Goal: Transaction & Acquisition: Obtain resource

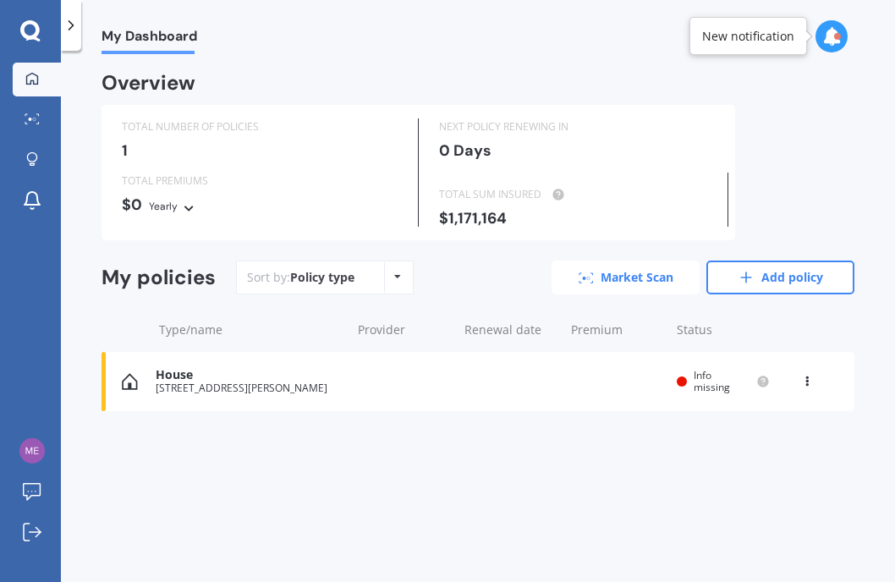
click at [594, 272] on link "Market Scan" at bounding box center [626, 278] width 148 height 34
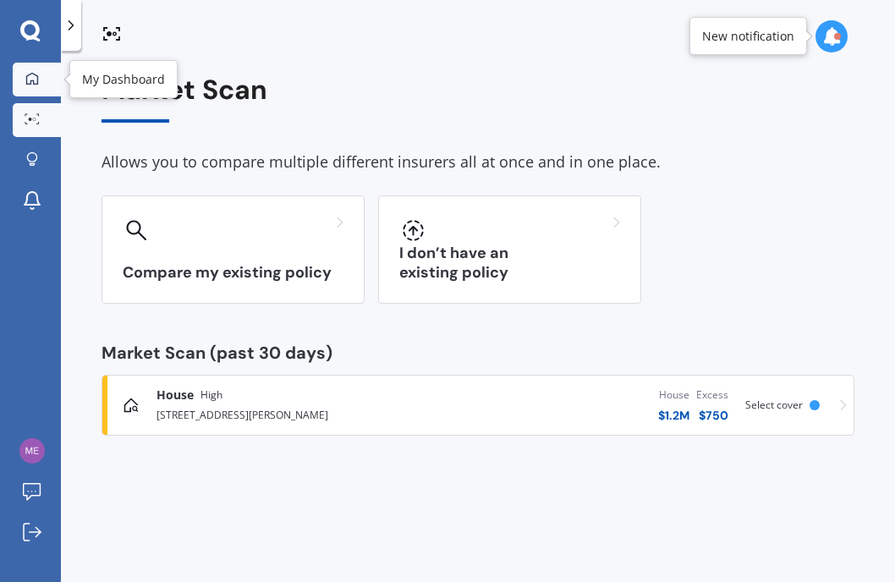
click at [36, 74] on icon at bounding box center [32, 79] width 14 height 14
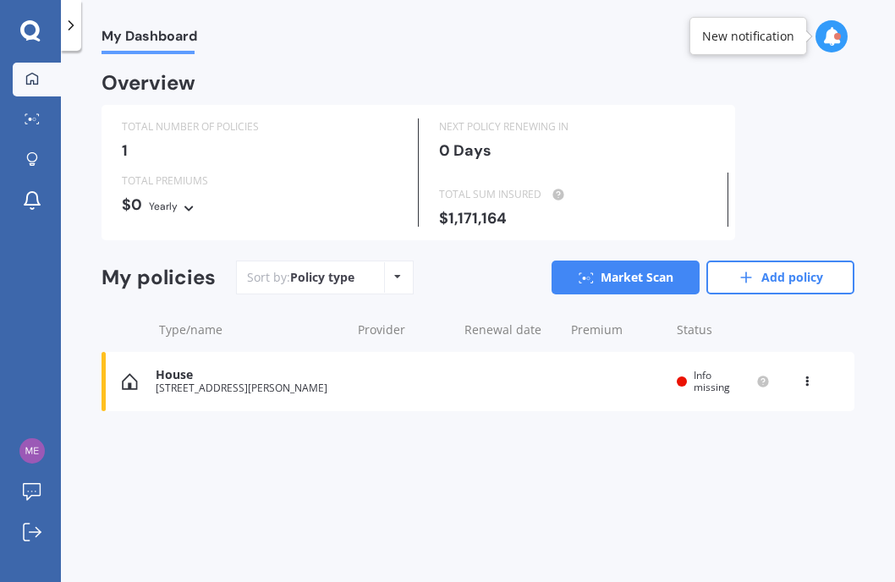
click at [27, 23] on icon at bounding box center [29, 29] width 19 height 19
click at [835, 280] on link "Add policy" at bounding box center [780, 278] width 148 height 34
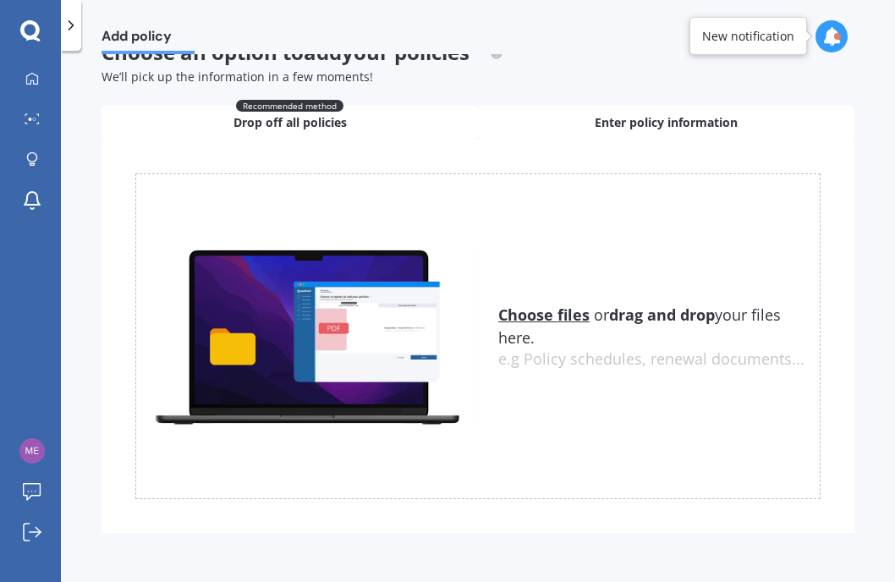
scroll to position [36, 0]
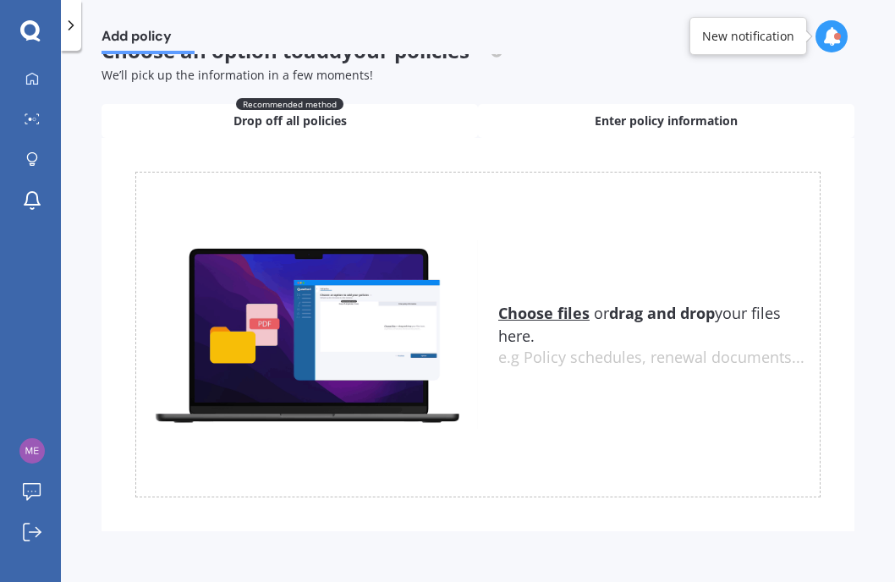
click at [609, 114] on span "Enter policy information" at bounding box center [666, 121] width 143 height 17
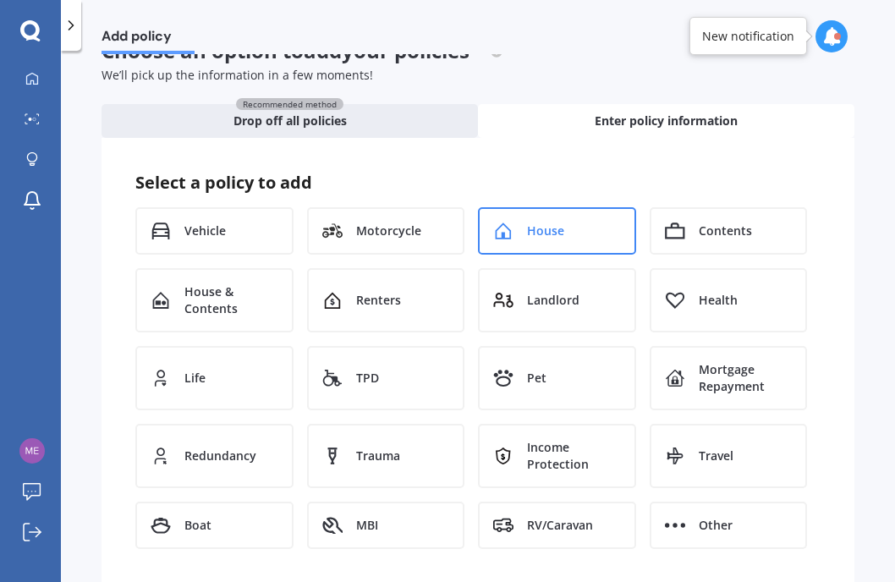
click at [567, 223] on div "House" at bounding box center [557, 230] width 158 height 47
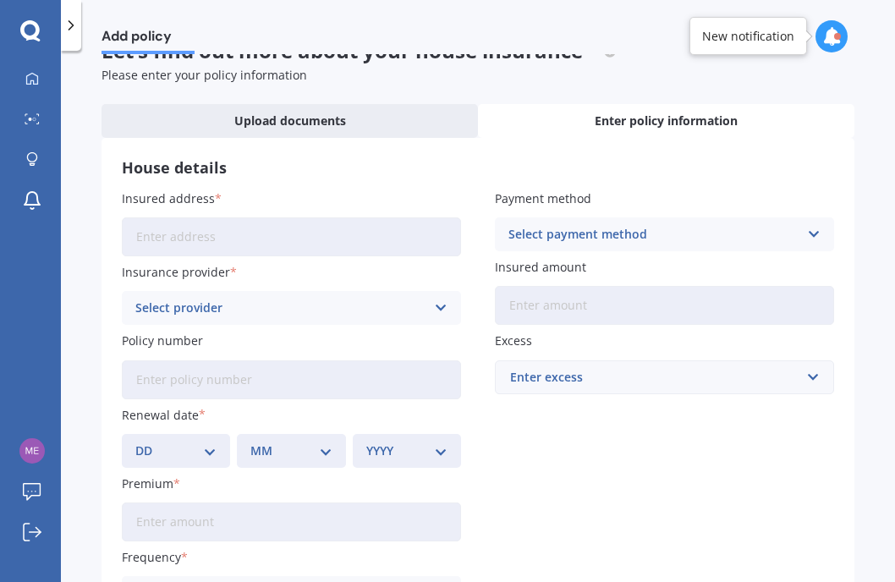
click at [343, 239] on input "Insured address" at bounding box center [291, 236] width 339 height 39
type input "[STREET_ADDRESS]"
click at [239, 303] on div "Select provider" at bounding box center [280, 308] width 290 height 19
click at [294, 285] on div "Insurance provider AA AA AMI AMP ANZ ASB Ando BNZ Co-Operative Bank FMG Initio …" at bounding box center [291, 294] width 339 height 62
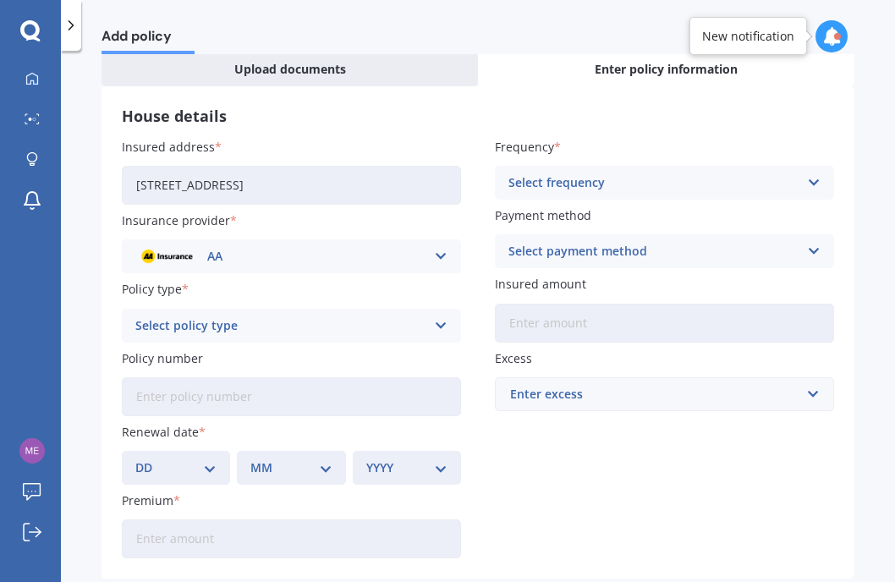
scroll to position [168, 0]
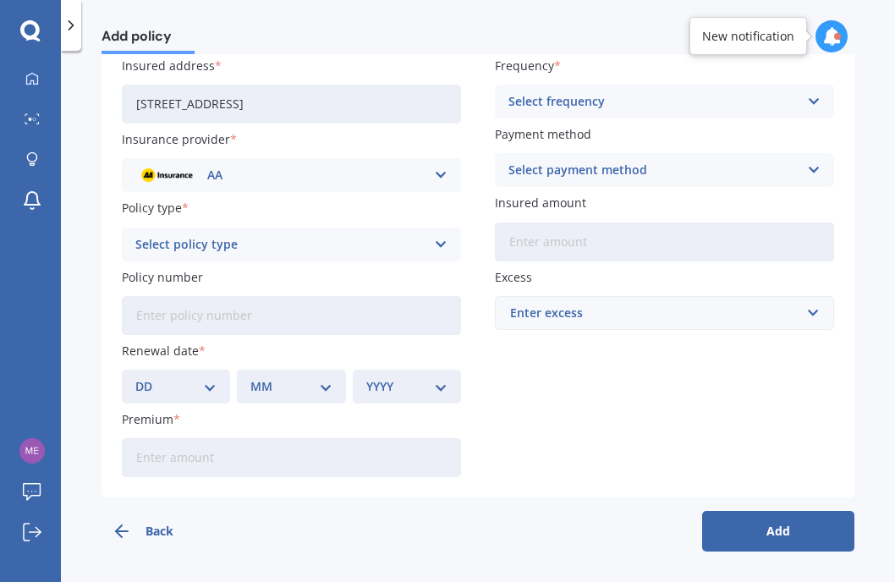
click at [144, 526] on button "Back" at bounding box center [178, 531] width 152 height 41
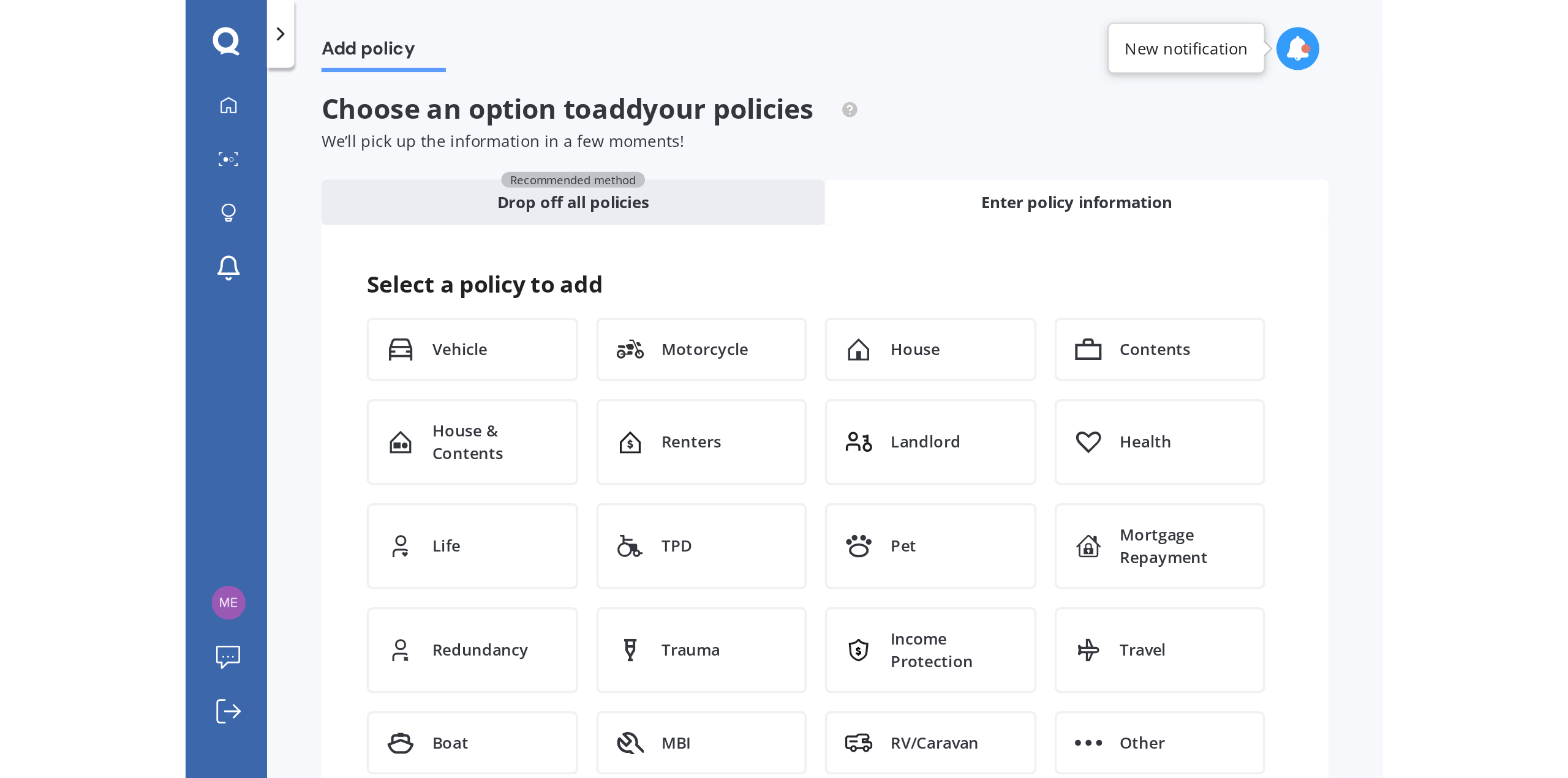
scroll to position [0, 0]
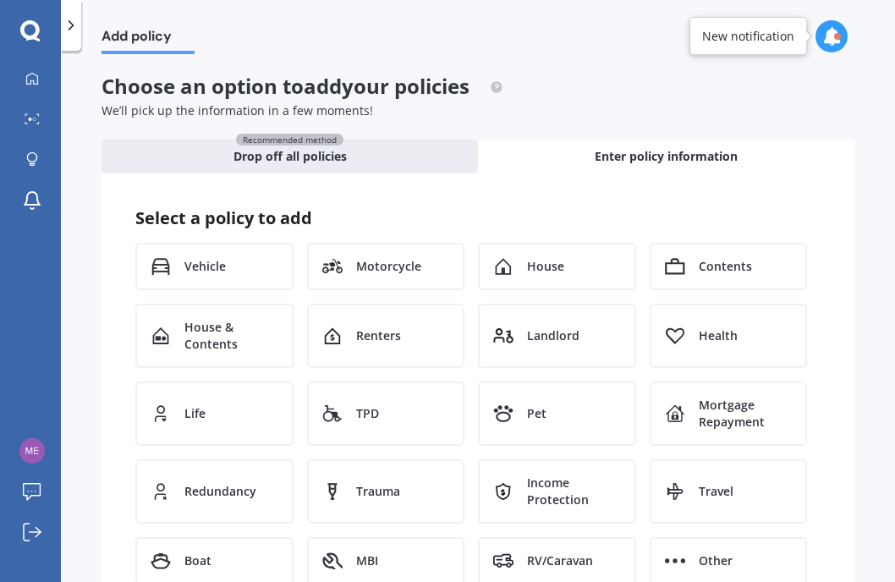
click at [84, 35] on div "Add policy" at bounding box center [137, 27] width 113 height 54
click at [69, 34] on div at bounding box center [71, 25] width 20 height 51
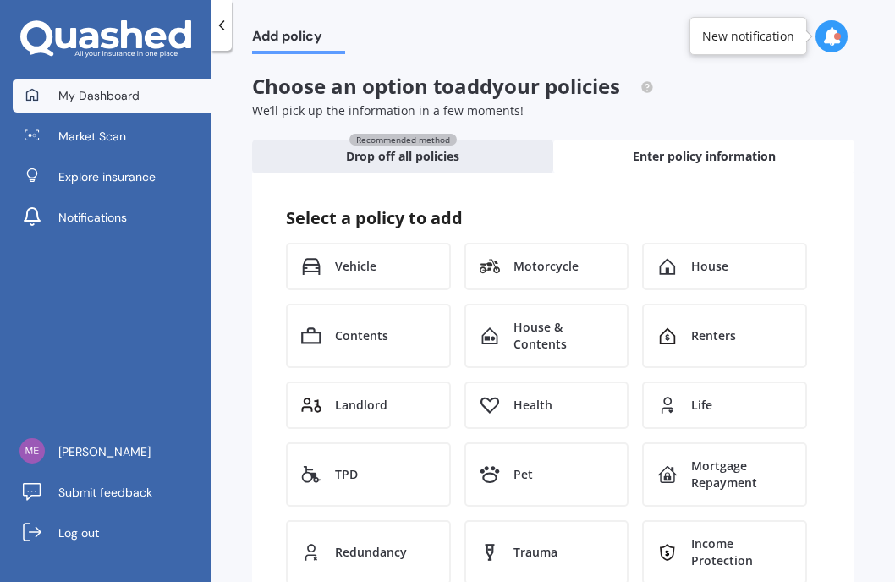
click at [88, 91] on span "My Dashboard" at bounding box center [98, 95] width 81 height 17
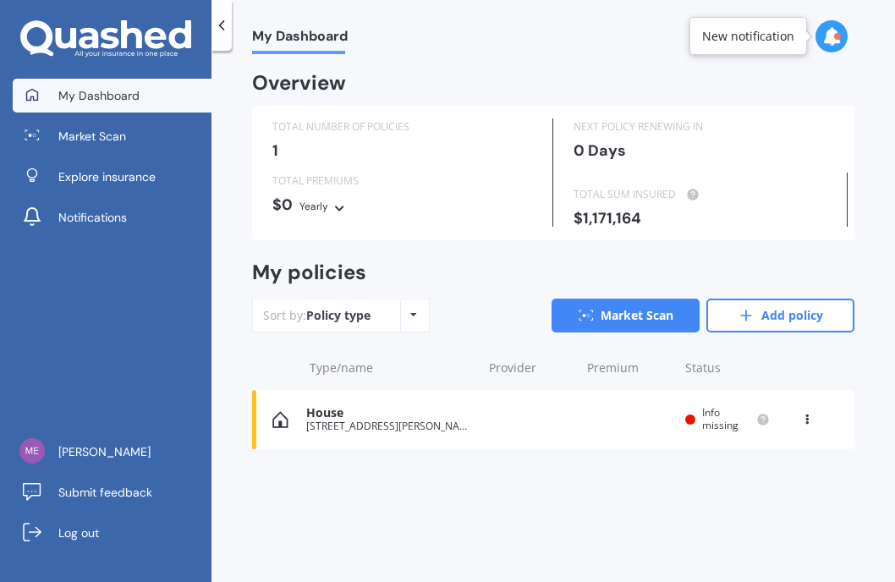
click at [808, 416] on icon at bounding box center [807, 416] width 12 height 10
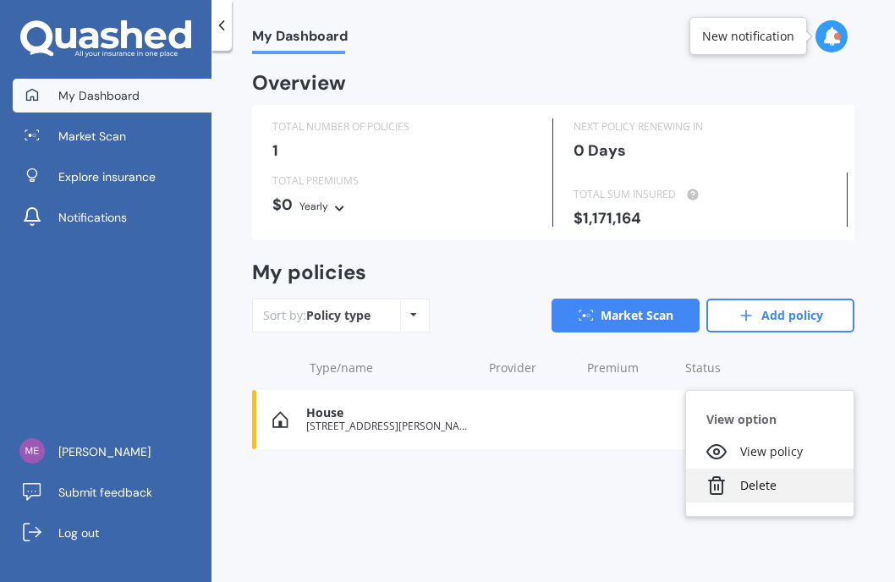
click at [776, 491] on div "Delete" at bounding box center [770, 486] width 168 height 34
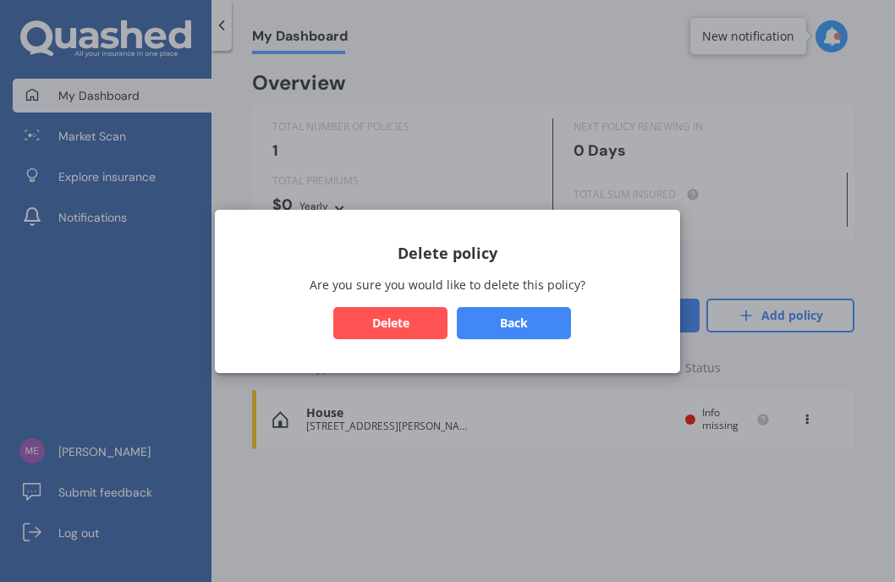
click at [489, 323] on button "Back" at bounding box center [514, 322] width 114 height 32
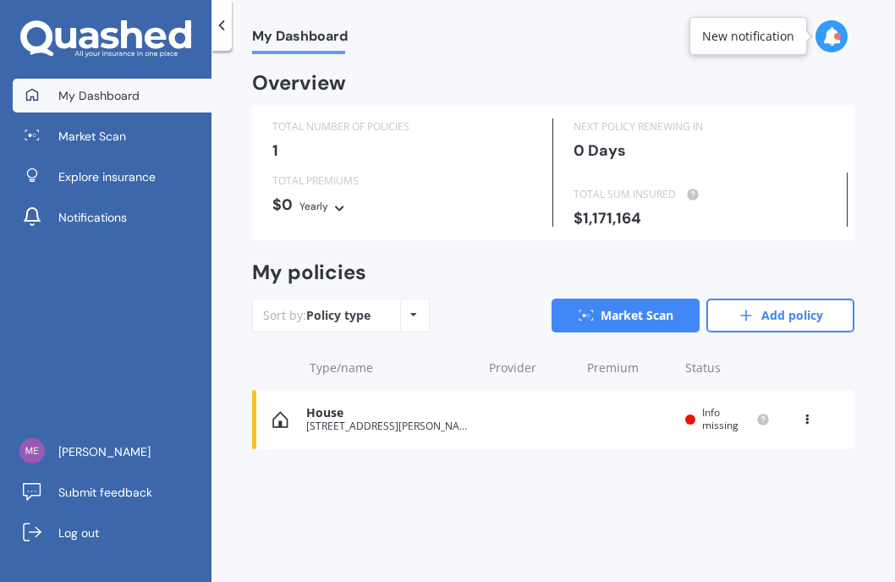
click at [808, 417] on icon at bounding box center [807, 416] width 12 height 10
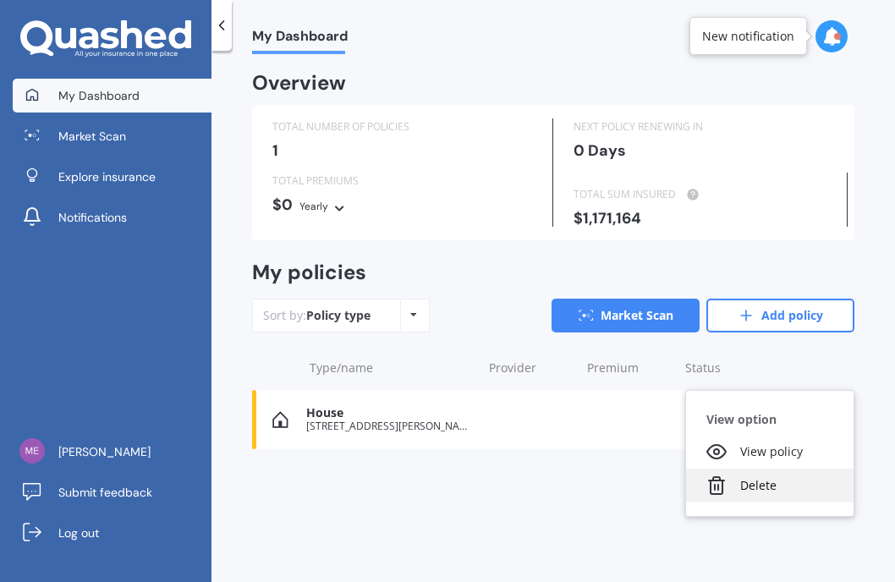
click at [758, 494] on div "Delete" at bounding box center [770, 486] width 168 height 34
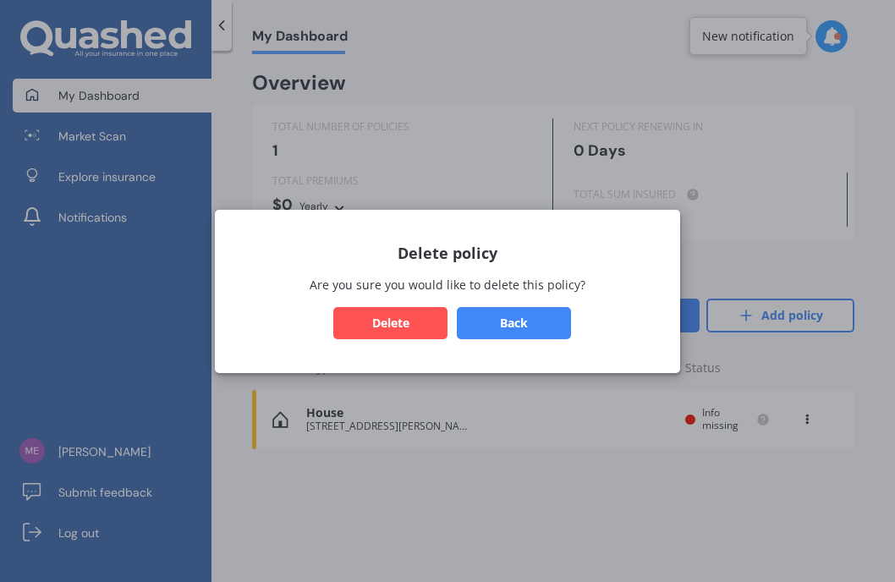
click at [376, 317] on button "Delete" at bounding box center [390, 322] width 114 height 32
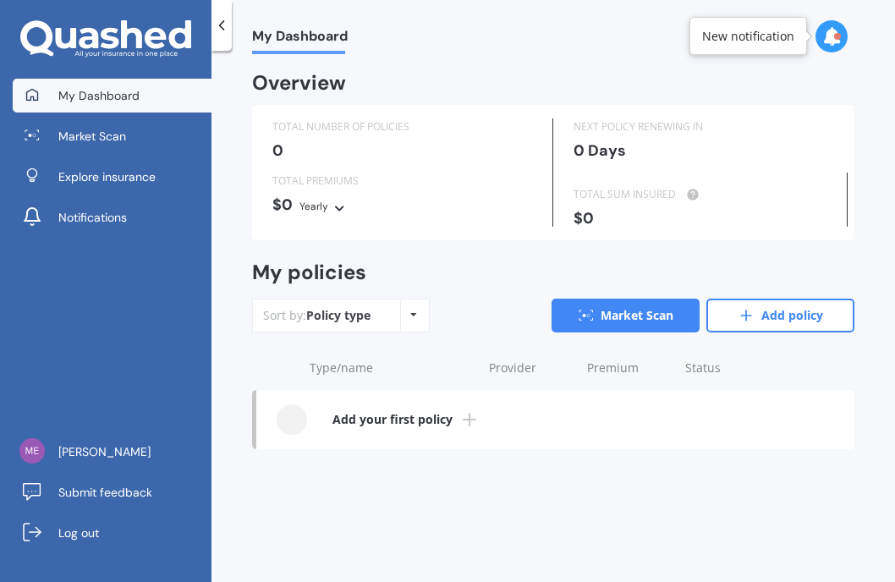
click at [371, 409] on link "Add your first policy" at bounding box center [555, 419] width 598 height 59
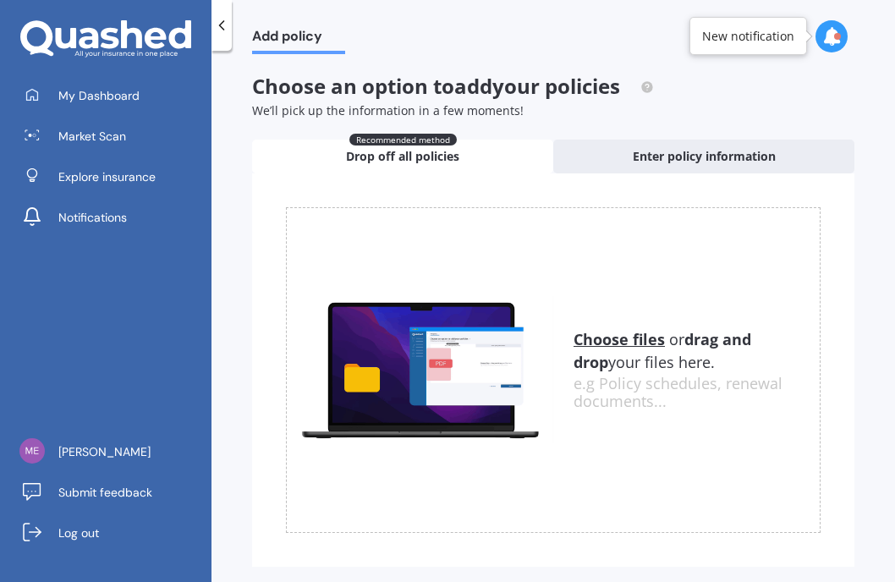
click at [662, 175] on div "Uploading Choose files or drag and drop your files here. Choose files or photos…" at bounding box center [553, 369] width 602 height 393
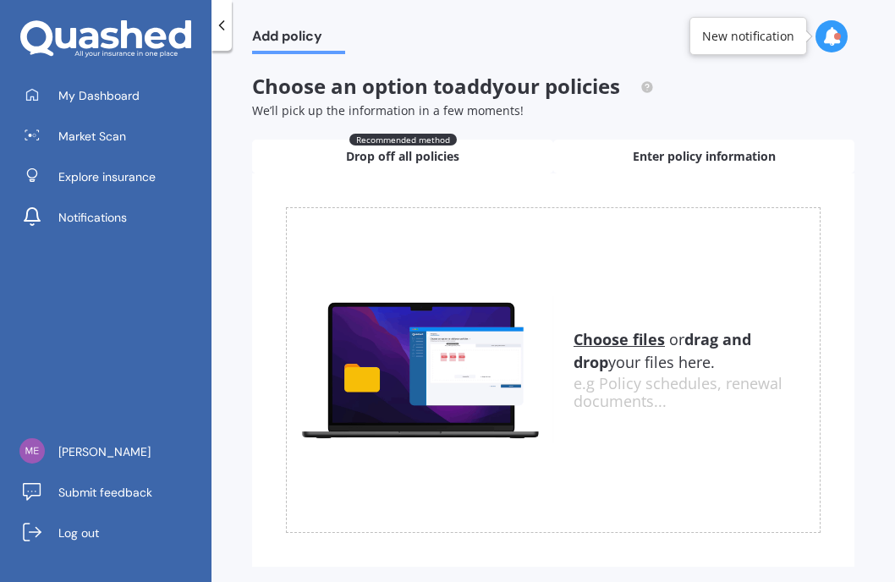
click at [665, 159] on span "Enter policy information" at bounding box center [704, 156] width 143 height 17
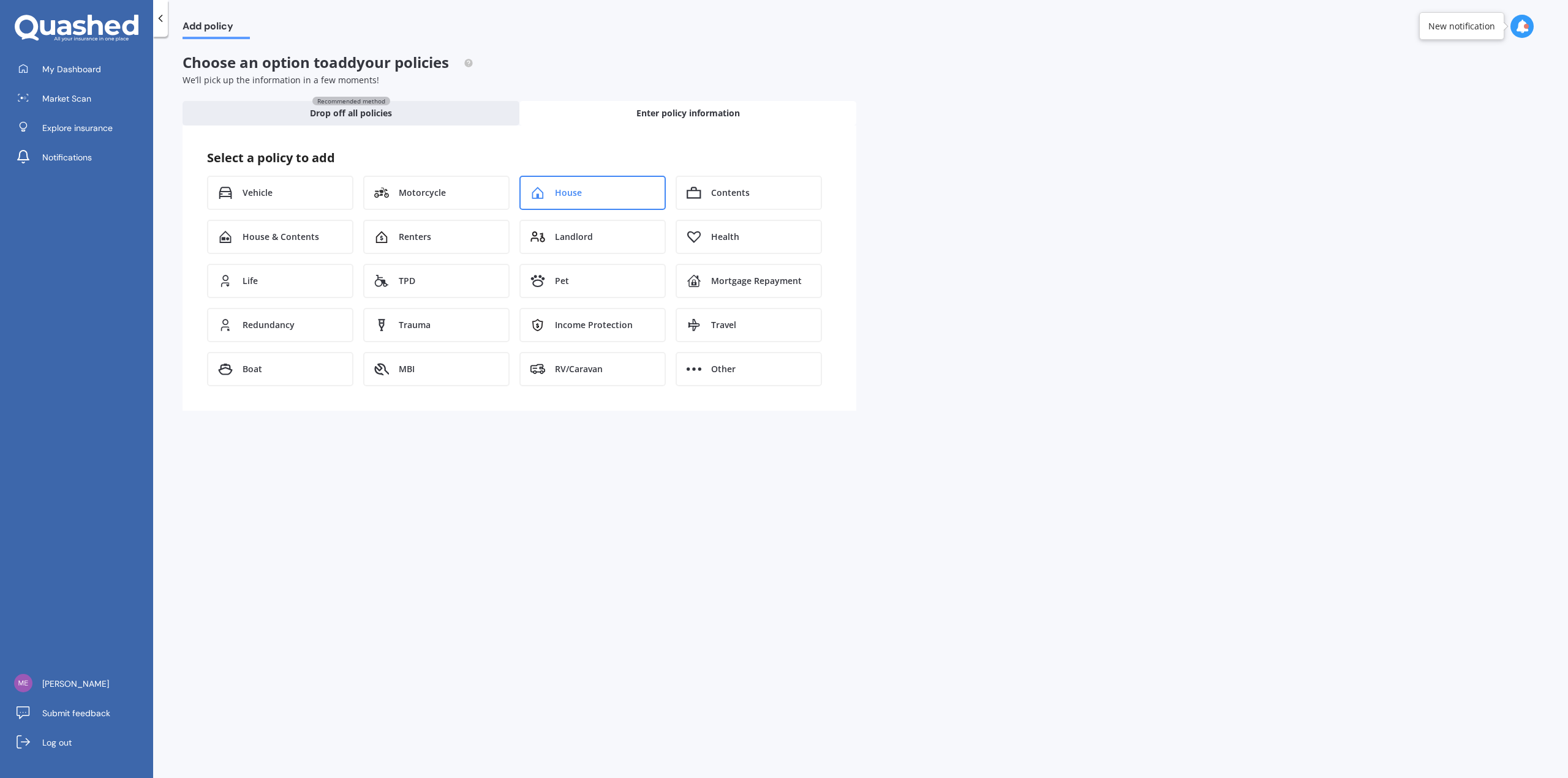
click at [594, 190] on div "House" at bounding box center [592, 193] width 146 height 34
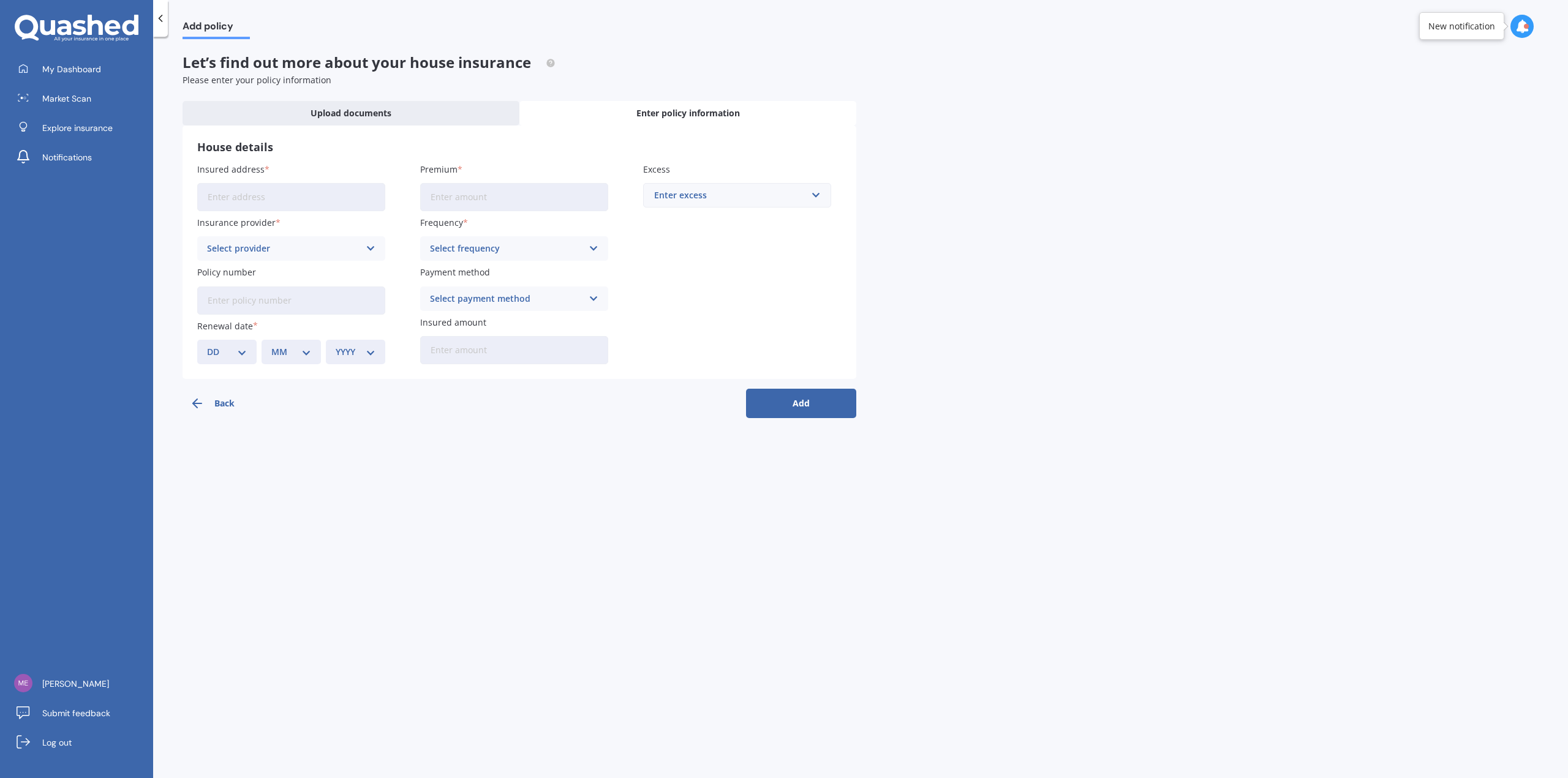
click at [374, 195] on input "Insured address" at bounding box center [291, 197] width 188 height 28
type input "G"
type input "[STREET_ADDRESS]"
click at [221, 399] on button "Back" at bounding box center [237, 403] width 110 height 30
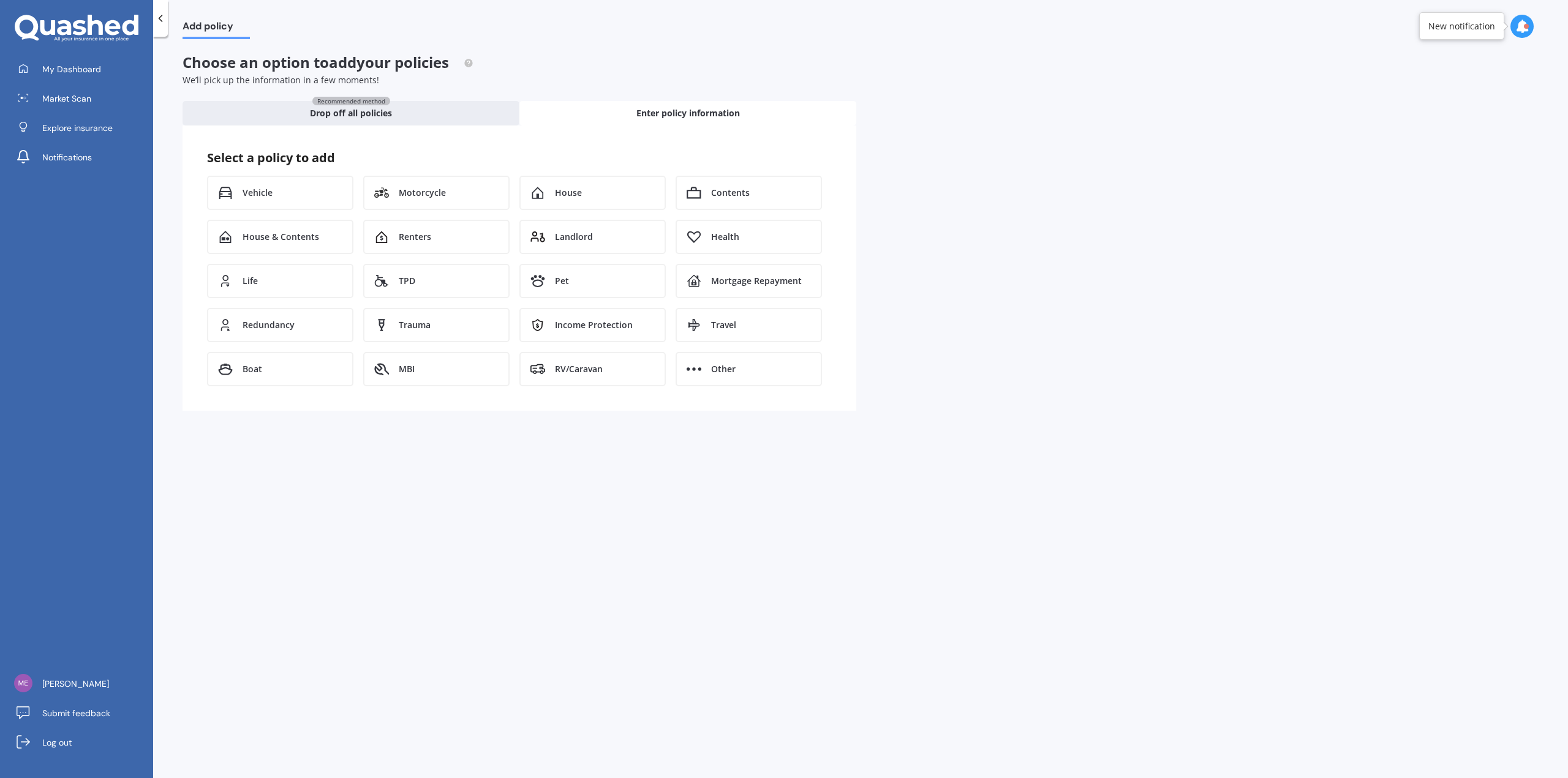
click at [108, 111] on div "My Dashboard Market Scan Explore insurance Notifications" at bounding box center [76, 116] width 153 height 117
click at [83, 133] on span "Explore insurance" at bounding box center [77, 127] width 70 height 12
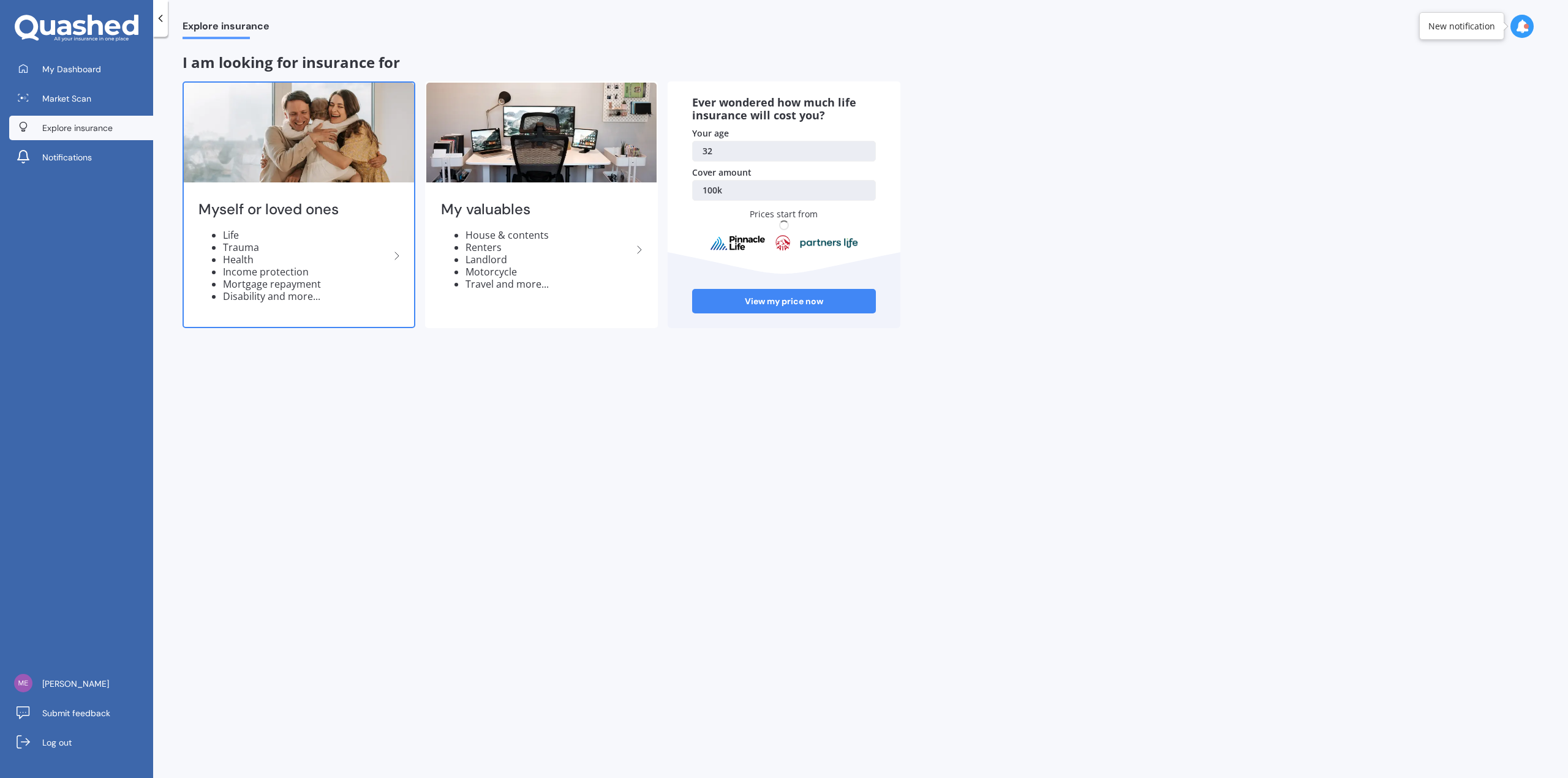
click at [300, 170] on img at bounding box center [299, 132] width 230 height 100
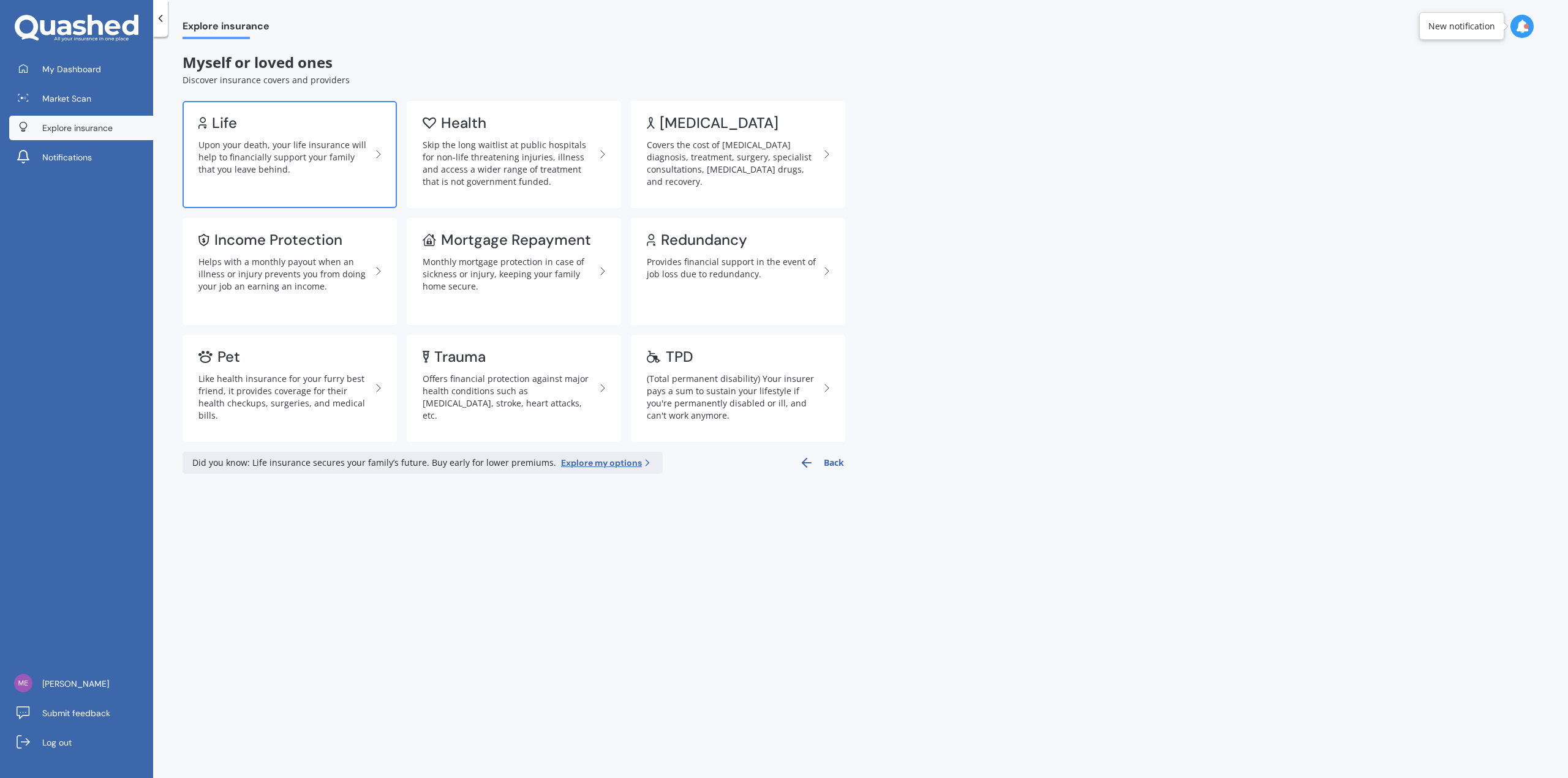
click at [340, 143] on div "Upon your death, your life insurance will help to financially support your fami…" at bounding box center [284, 157] width 173 height 37
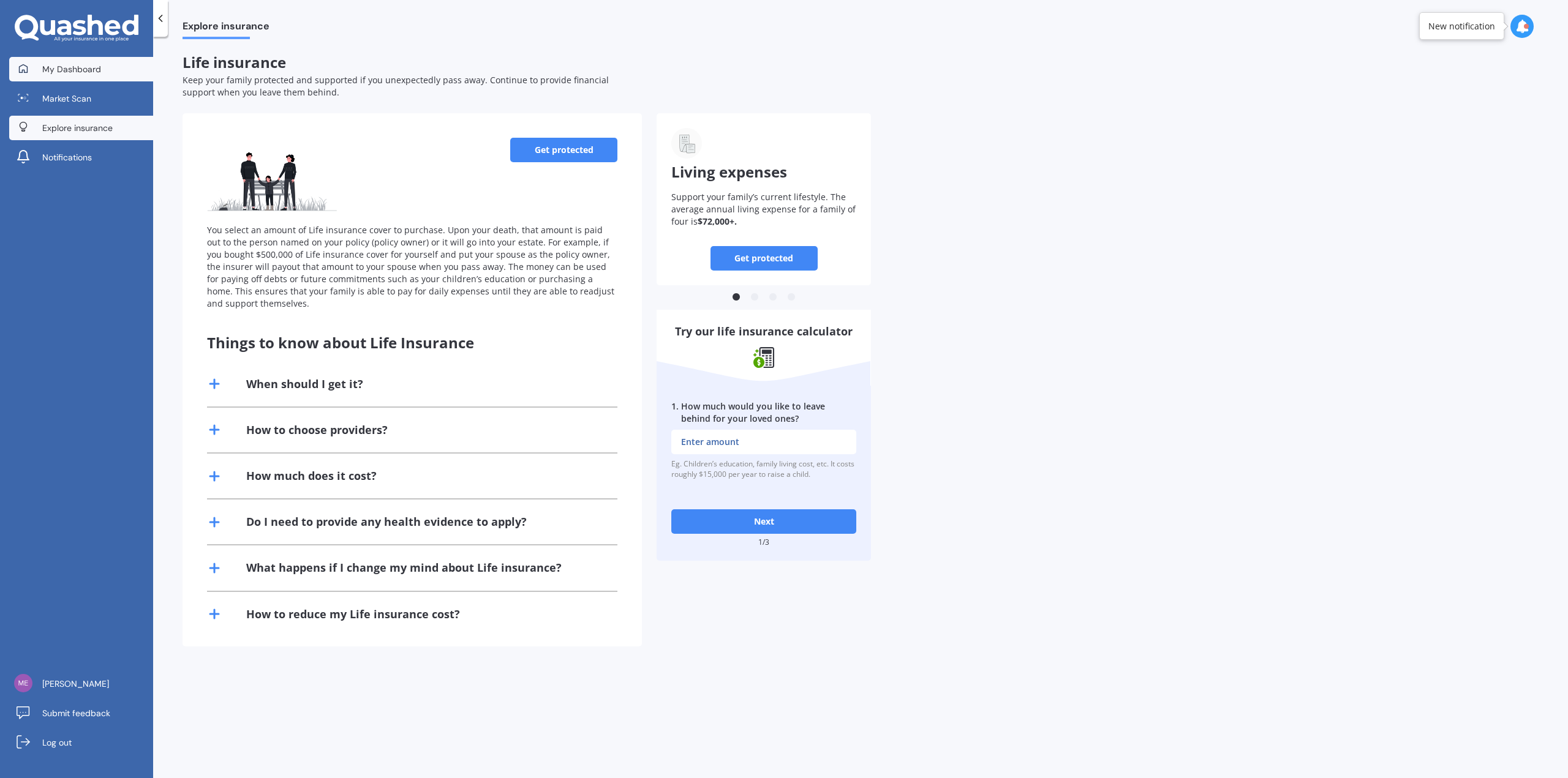
click at [89, 74] on span "My Dashboard" at bounding box center [71, 69] width 59 height 12
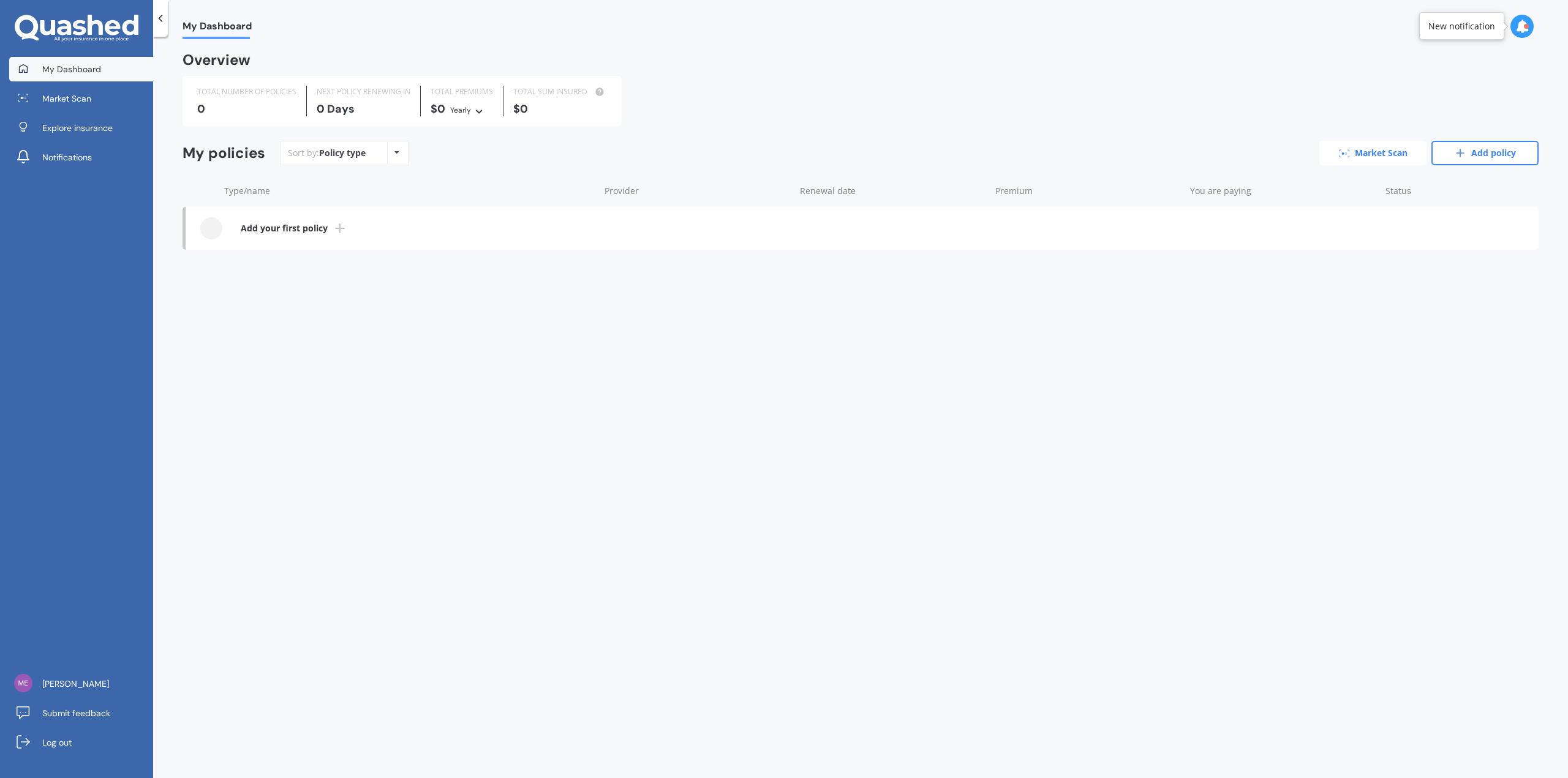
click at [647, 144] on link "Market Scan" at bounding box center [1373, 153] width 107 height 25
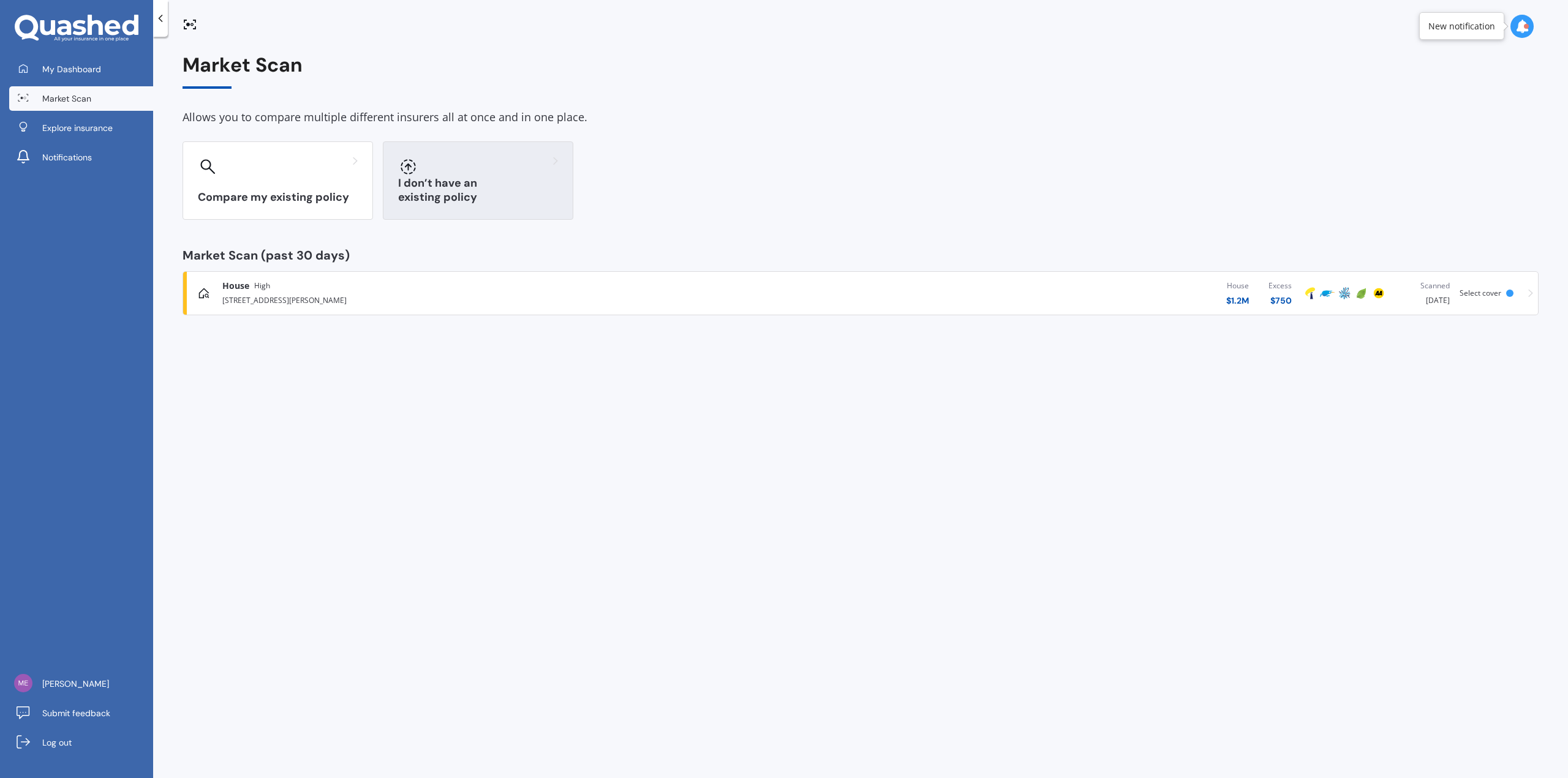
click at [454, 174] on div at bounding box center [478, 166] width 160 height 20
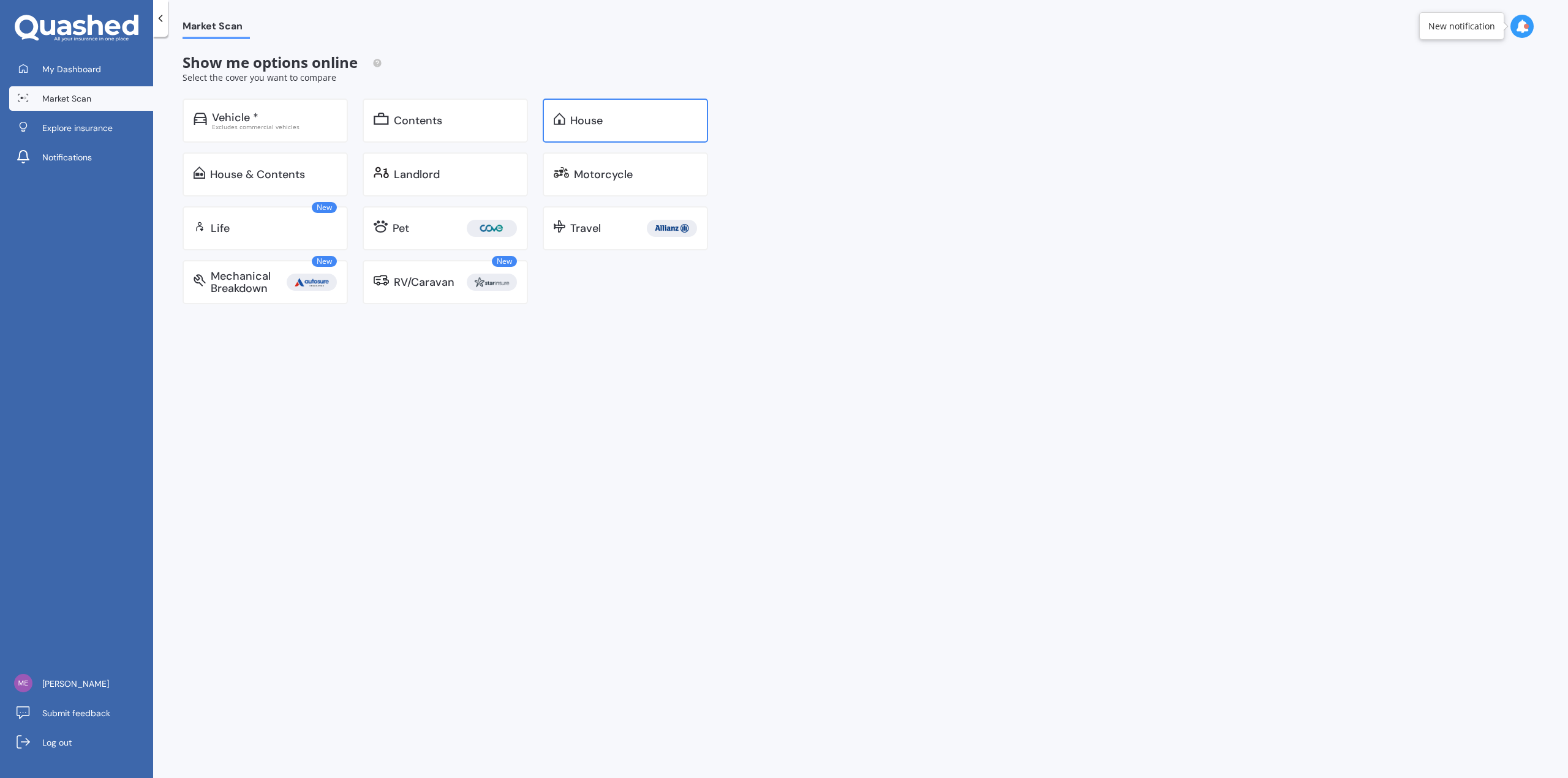
click at [594, 122] on div "House" at bounding box center [586, 120] width 33 height 12
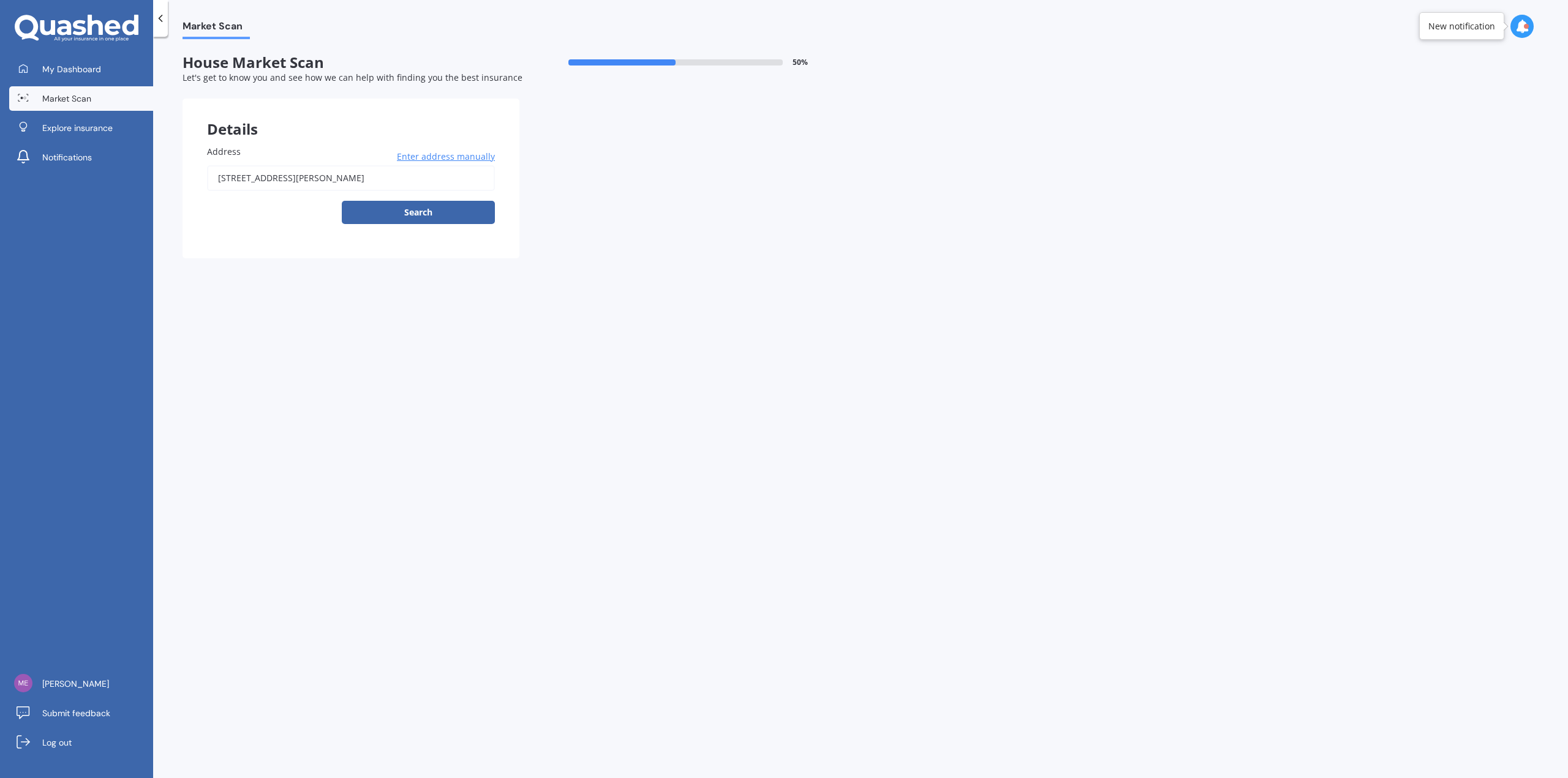
drag, startPoint x: 442, startPoint y: 178, endPoint x: 0, endPoint y: 169, distance: 442.1
click at [0, 169] on div "My Dashboard Market Scan Explore insurance Notifications [PERSON_NAME] Submit f…" at bounding box center [784, 389] width 1568 height 778
type input "[STREET_ADDRESS]"
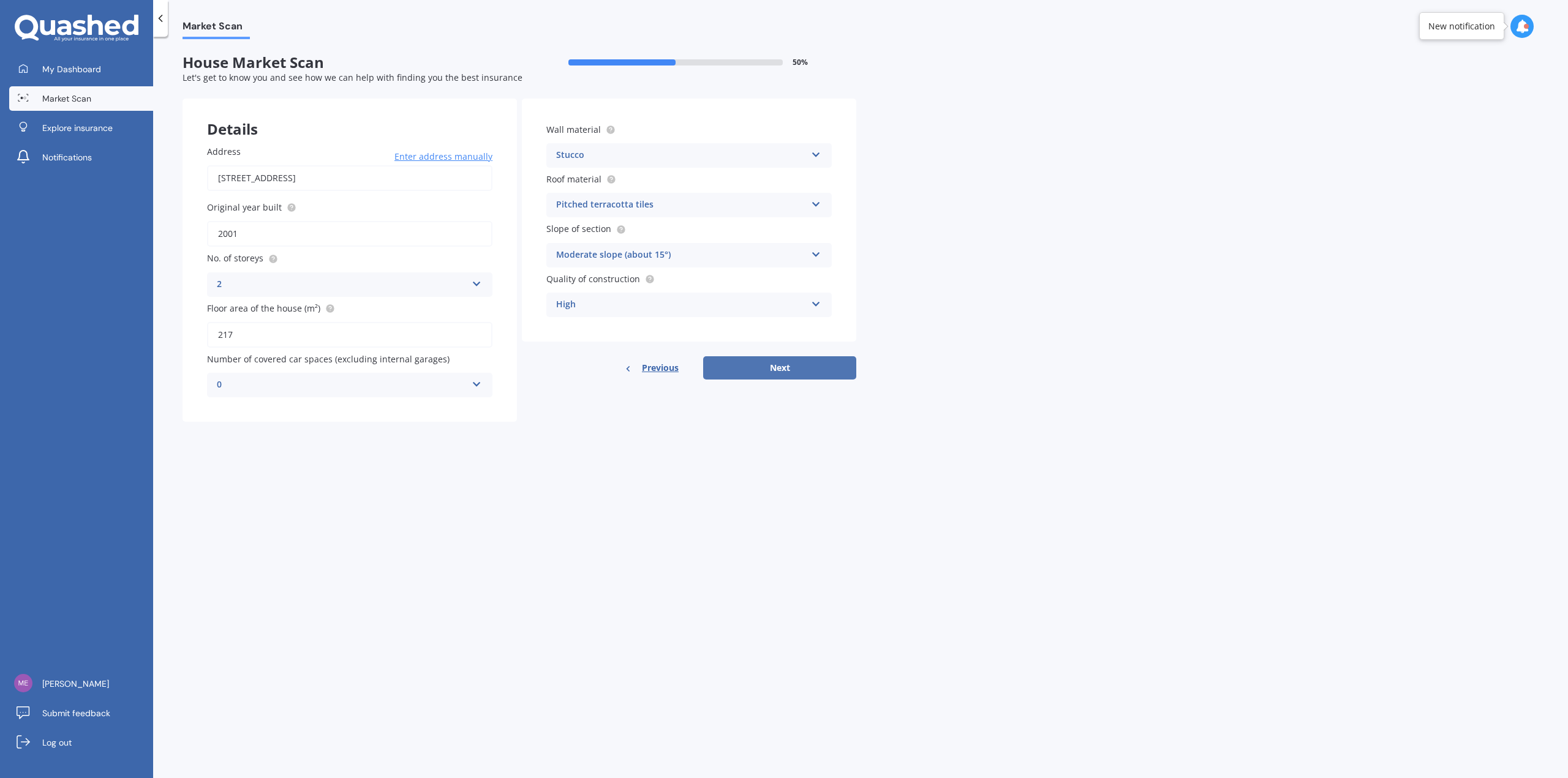
click at [647, 364] on button "Next" at bounding box center [779, 368] width 153 height 23
select select "31"
select select "08"
select select "1993"
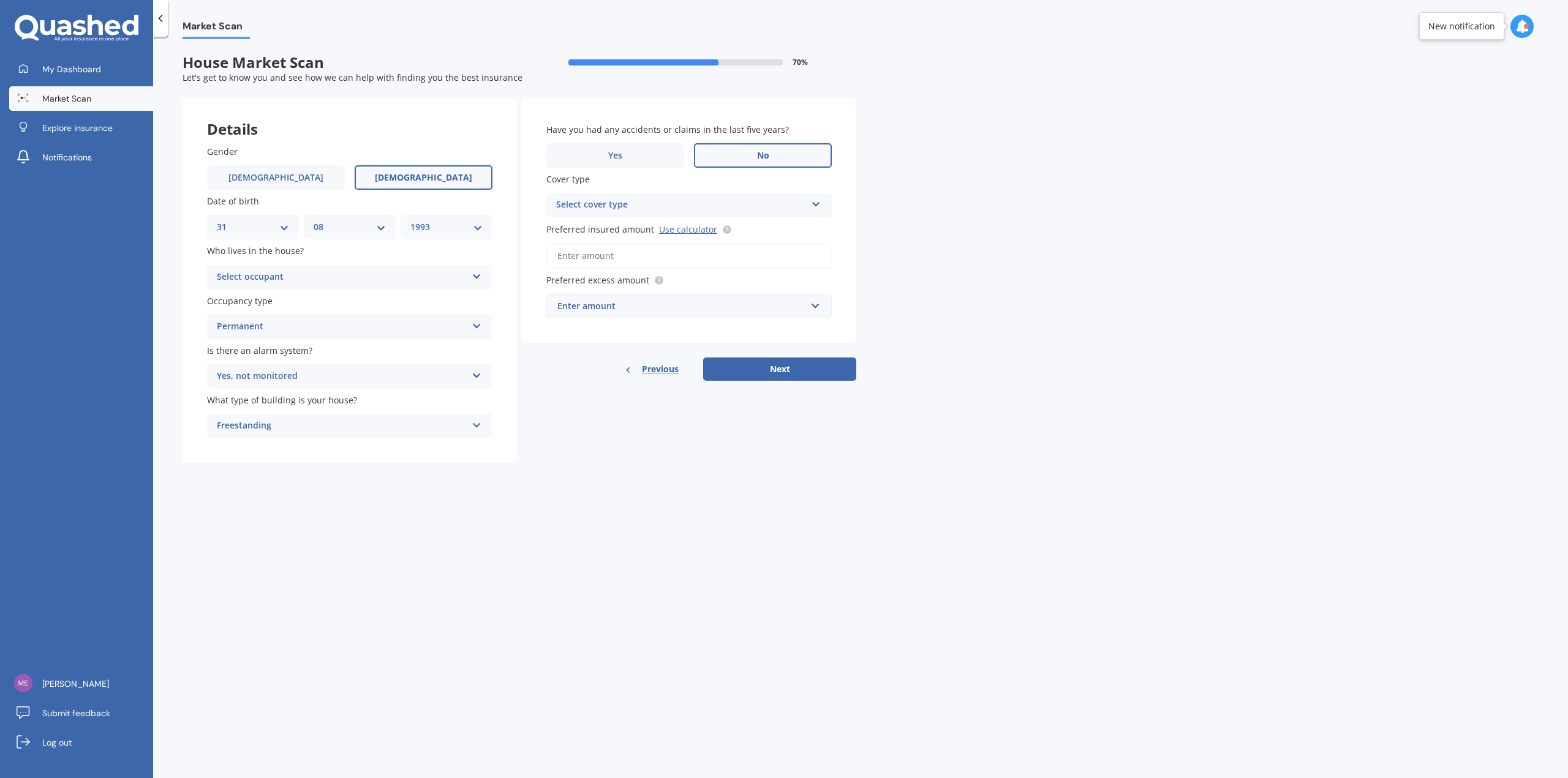
click at [403, 279] on div "Select occupant" at bounding box center [341, 277] width 250 height 14
click at [385, 308] on div "Owner" at bounding box center [350, 301] width 284 height 22
click at [647, 206] on div "Select cover type" at bounding box center [680, 205] width 250 height 14
click at [647, 232] on div "High" at bounding box center [688, 229] width 284 height 22
click at [647, 301] on div "Enter amount" at bounding box center [681, 306] width 248 height 14
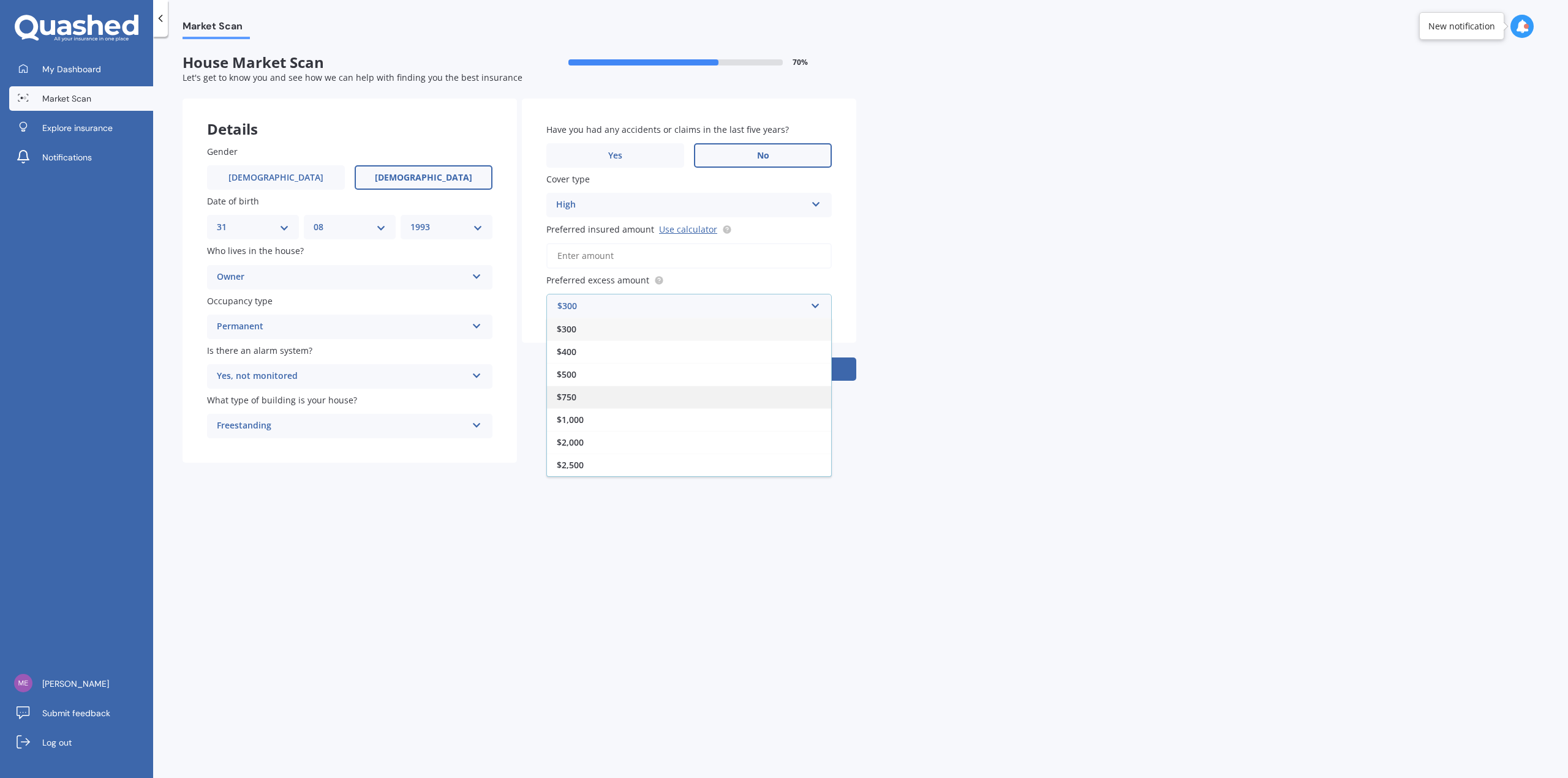
click at [647, 389] on div "$750" at bounding box center [688, 397] width 284 height 22
click at [647, 372] on button "Next" at bounding box center [779, 369] width 153 height 23
click at [647, 226] on link "Use calculator" at bounding box center [688, 229] width 58 height 12
